Goal: Use online tool/utility: Use online tool/utility

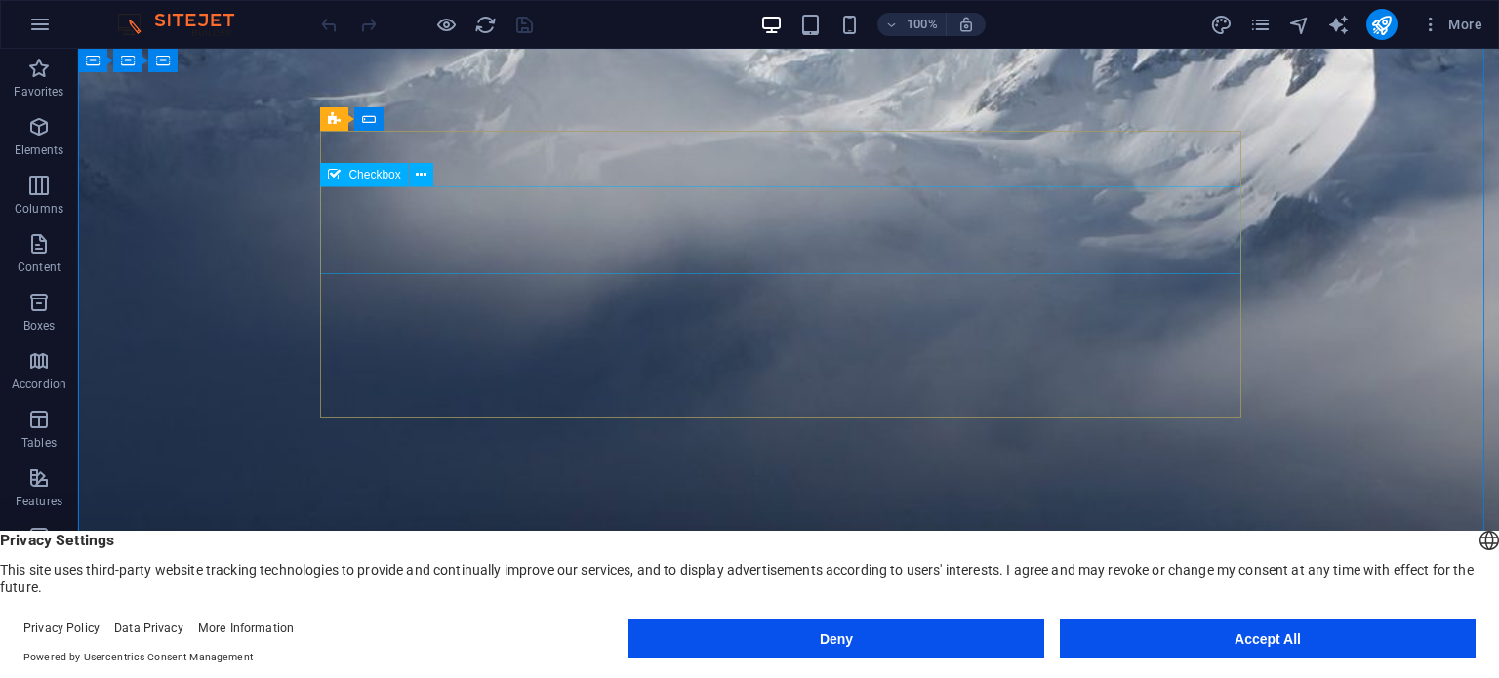
scroll to position [495, 0]
click at [467, 115] on icon at bounding box center [467, 118] width 11 height 20
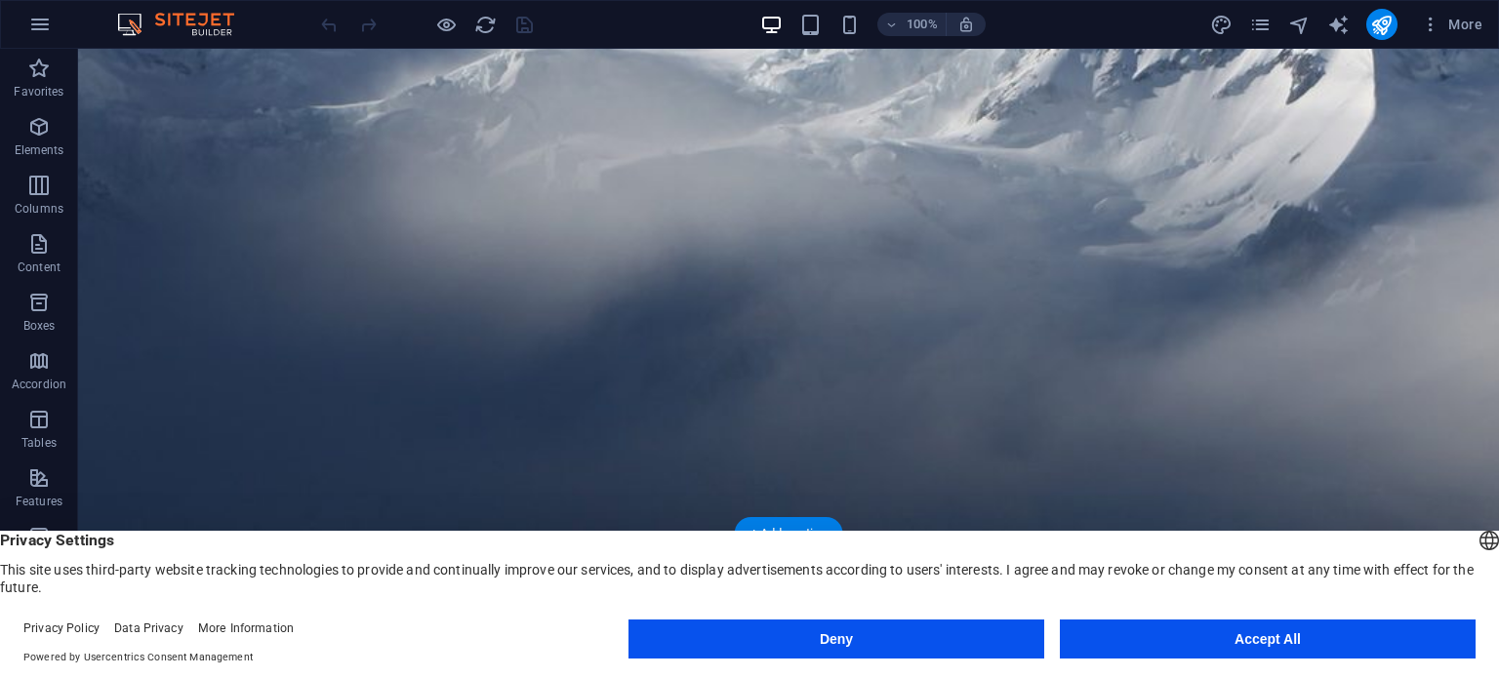
scroll to position [283, 0]
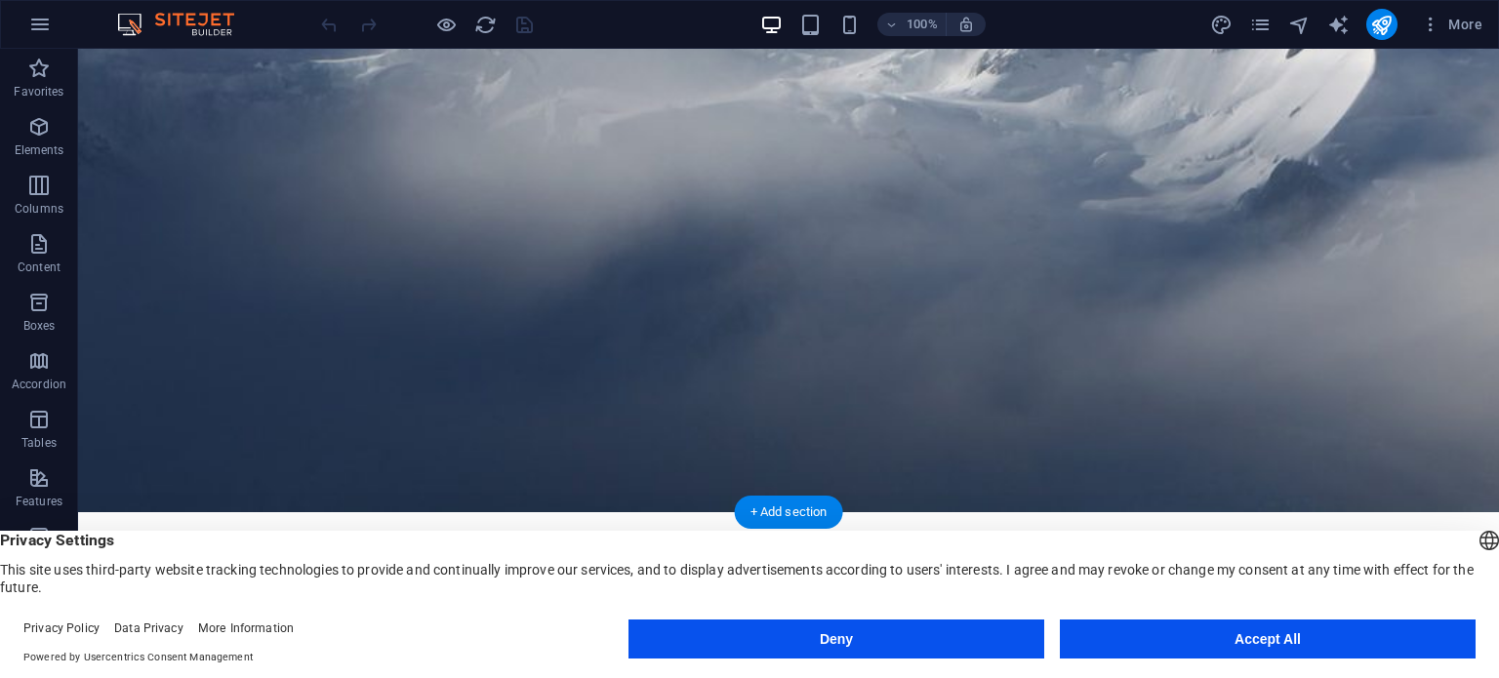
scroll to position [531, 0]
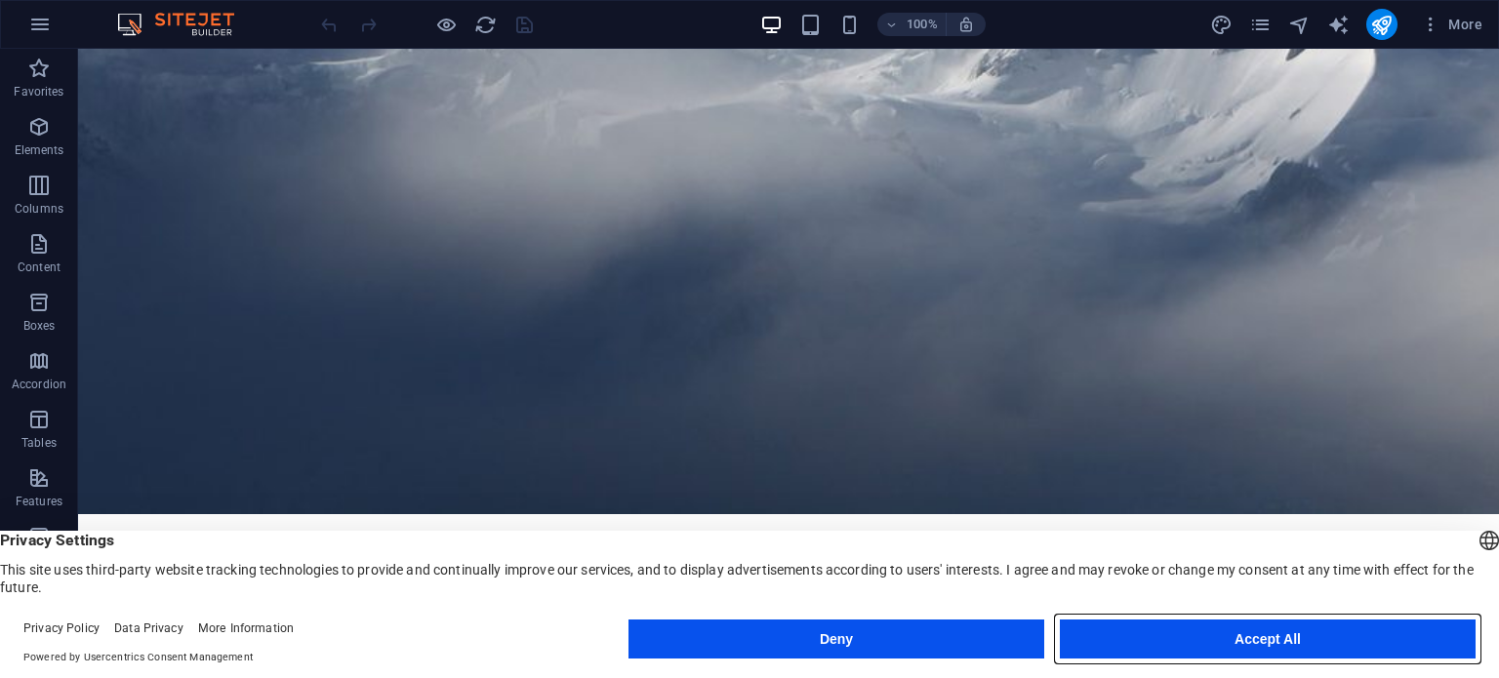
click at [1194, 639] on button "Accept All" at bounding box center [1268, 639] width 416 height 39
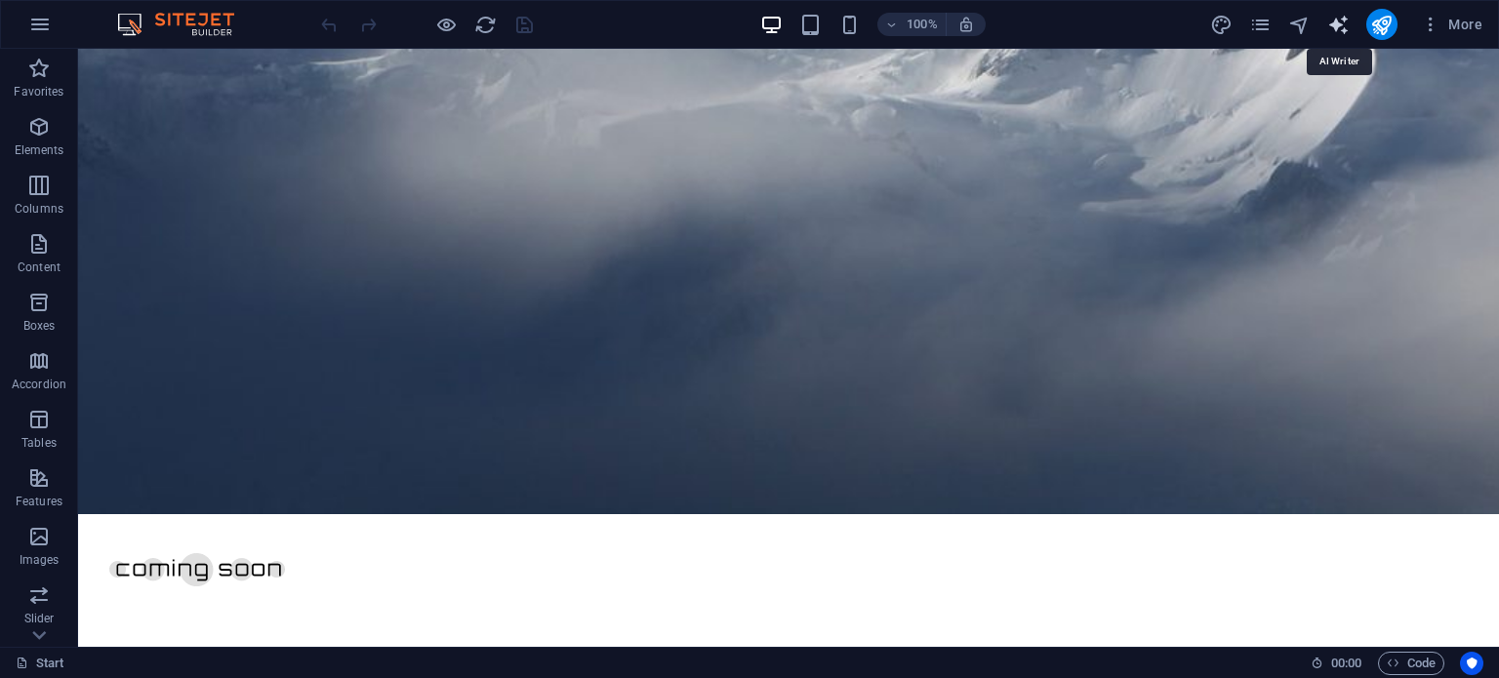
click at [1339, 20] on icon "text_generator" at bounding box center [1338, 25] width 22 height 22
select select "English"
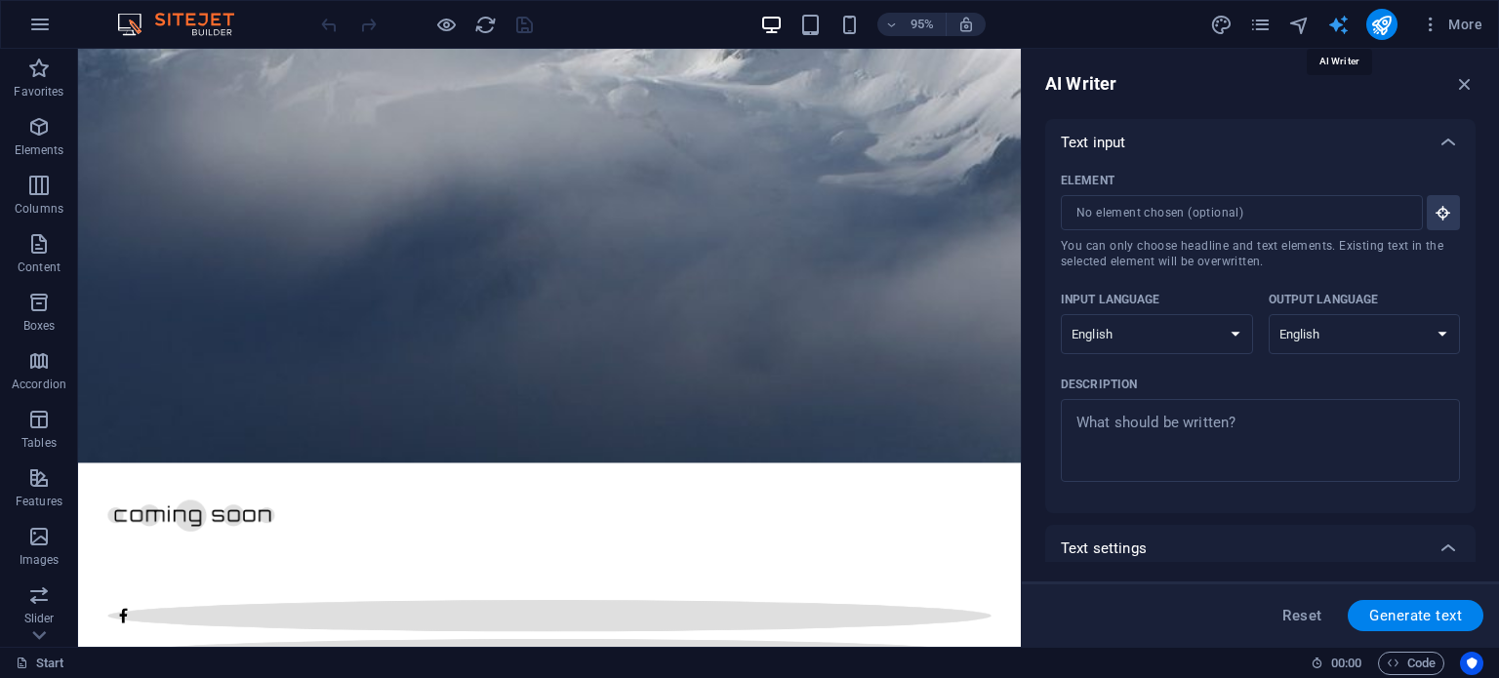
scroll to position [0, 0]
click at [1465, 75] on icon "button" at bounding box center [1464, 83] width 21 height 21
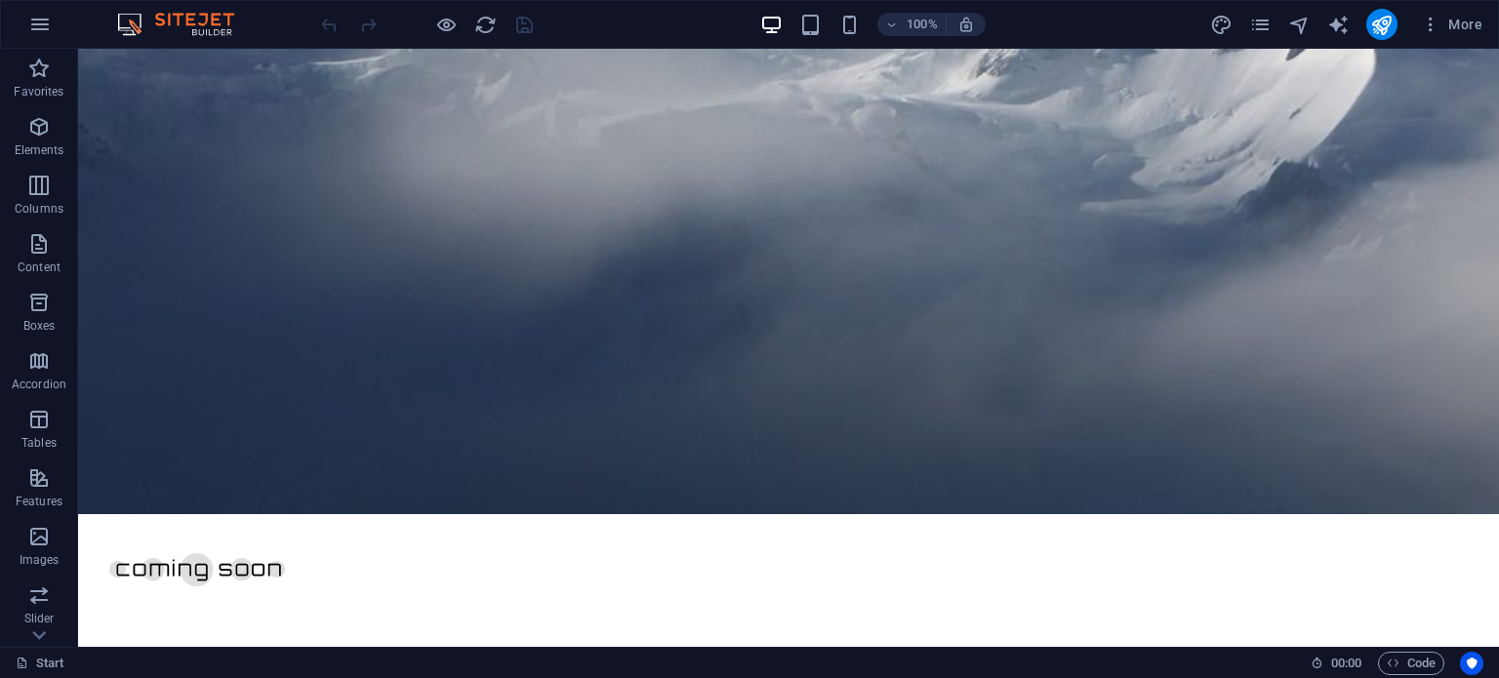
click at [810, 38] on div "100%" at bounding box center [872, 24] width 225 height 31
click at [813, 14] on icon "button" at bounding box center [810, 25] width 22 height 22
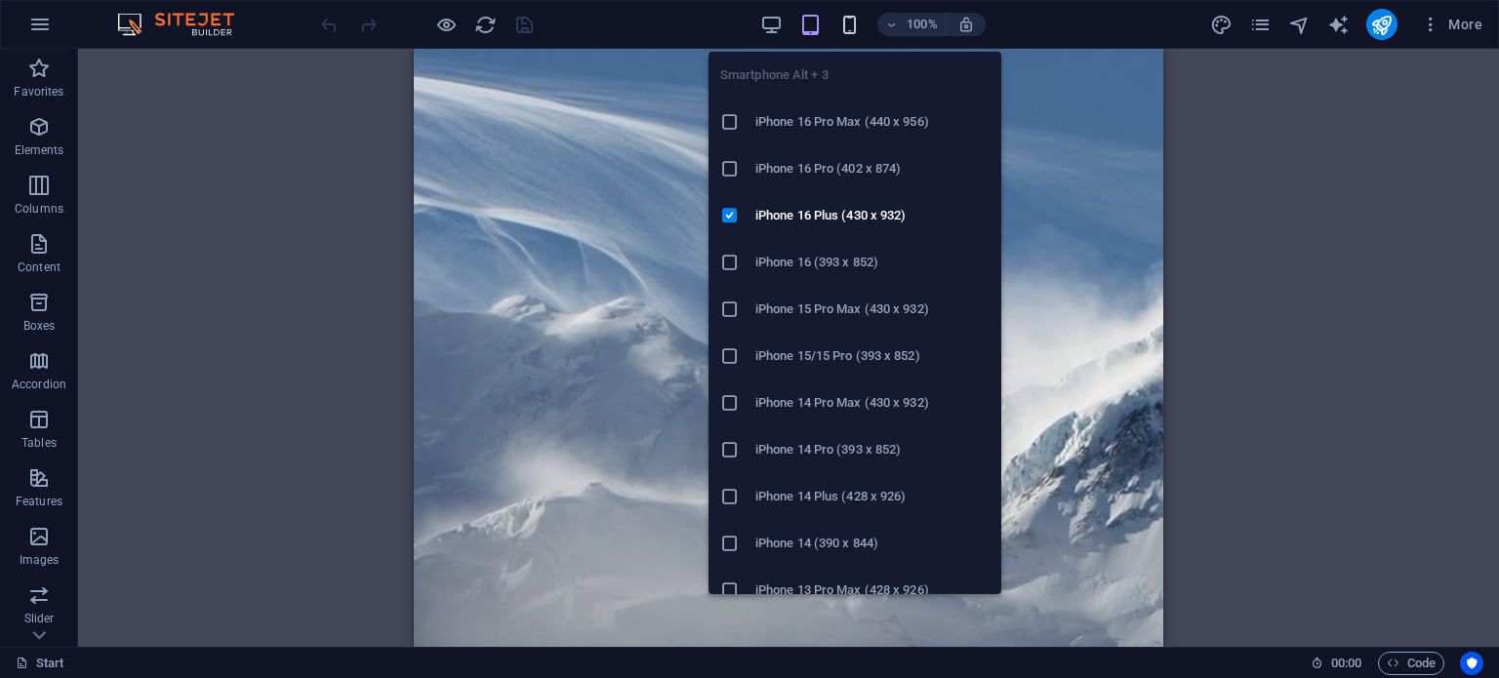
click at [847, 29] on icon "button" at bounding box center [849, 25] width 22 height 22
